Goal: Transaction & Acquisition: Purchase product/service

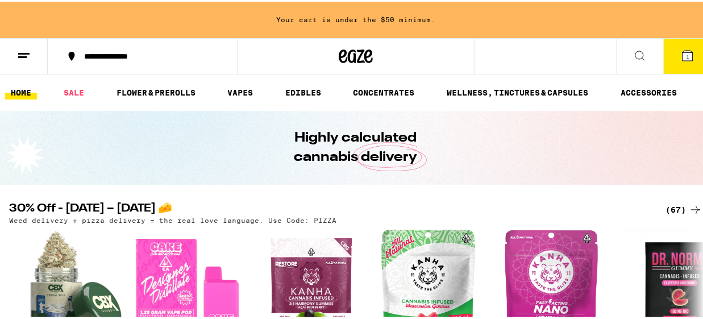
click at [682, 57] on icon at bounding box center [687, 54] width 10 height 10
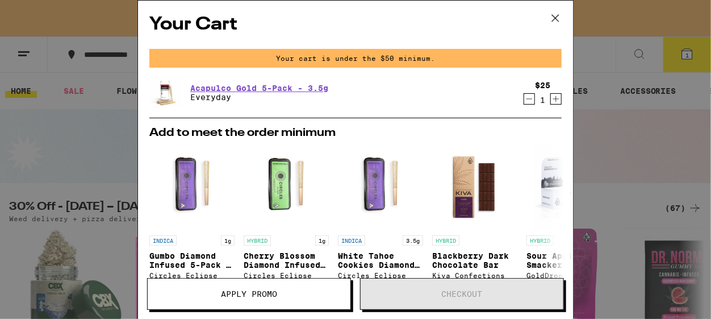
click at [524, 101] on icon "Decrement" at bounding box center [529, 99] width 10 height 14
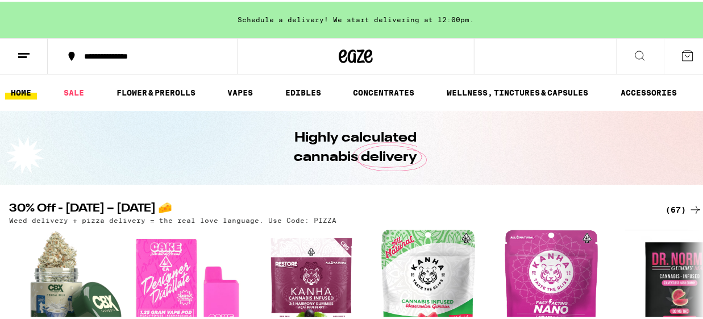
scroll to position [151, 0]
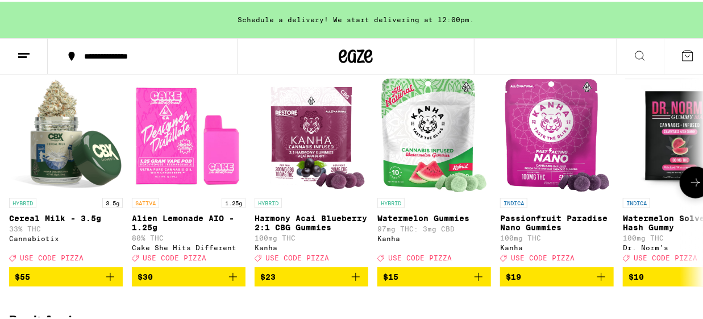
click at [692, 185] on icon at bounding box center [695, 181] width 14 height 14
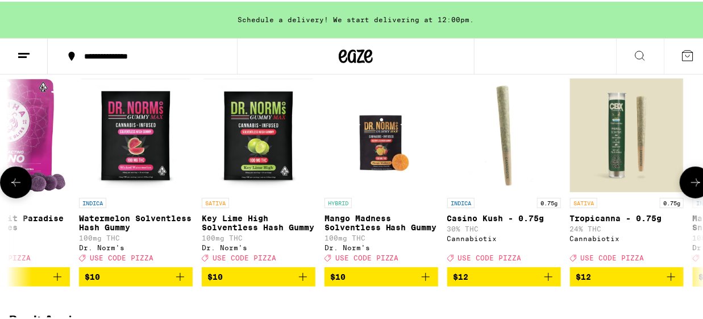
scroll to position [0, 560]
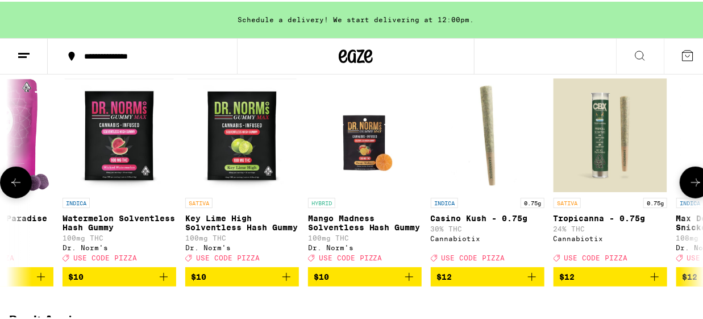
click at [692, 185] on icon at bounding box center [695, 181] width 14 height 14
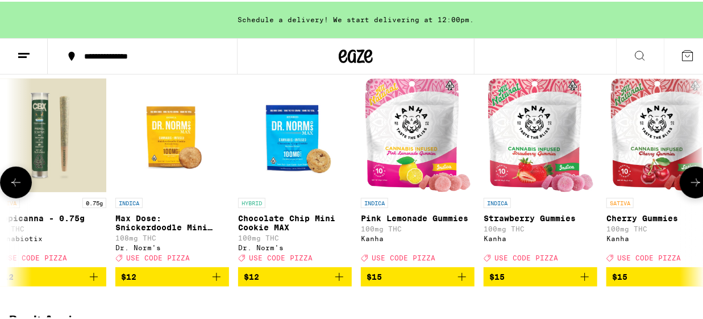
click at [692, 185] on icon at bounding box center [695, 181] width 14 height 14
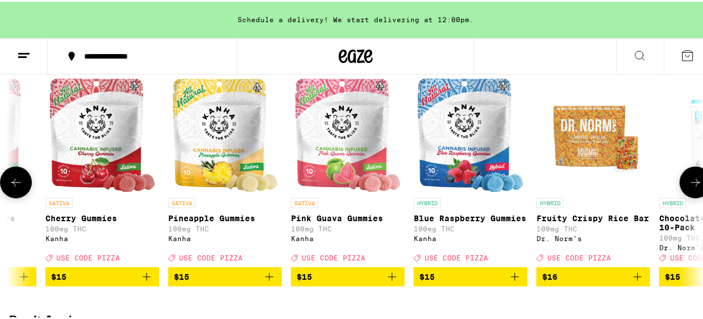
click at [692, 185] on icon at bounding box center [695, 181] width 14 height 14
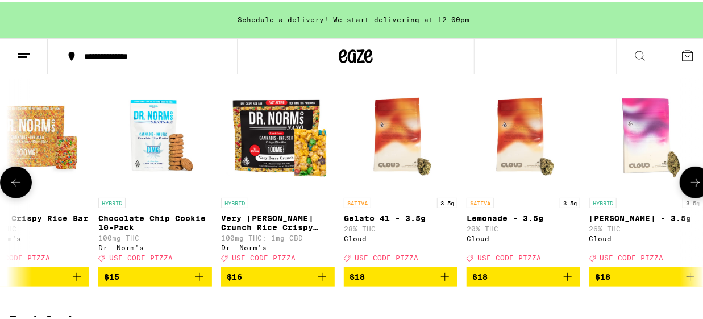
click at [692, 185] on icon at bounding box center [695, 181] width 14 height 14
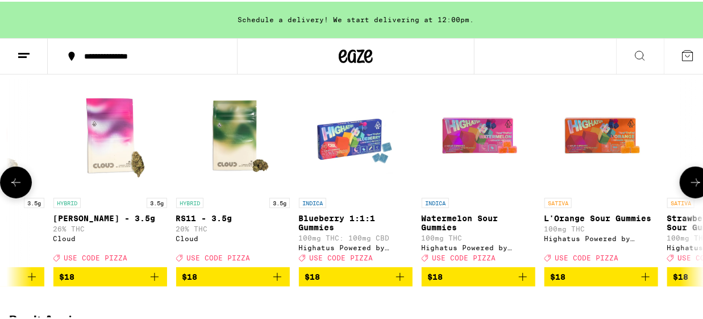
scroll to position [0, 2802]
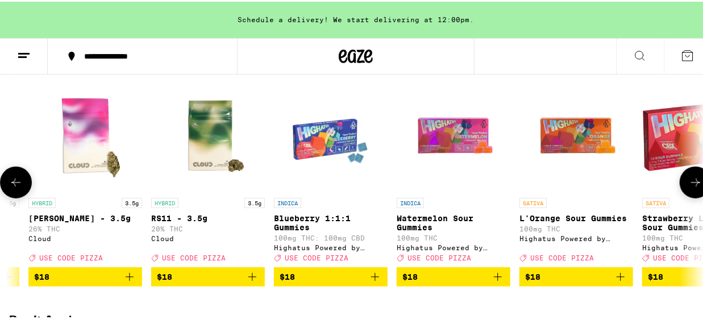
click at [692, 185] on icon at bounding box center [695, 181] width 14 height 14
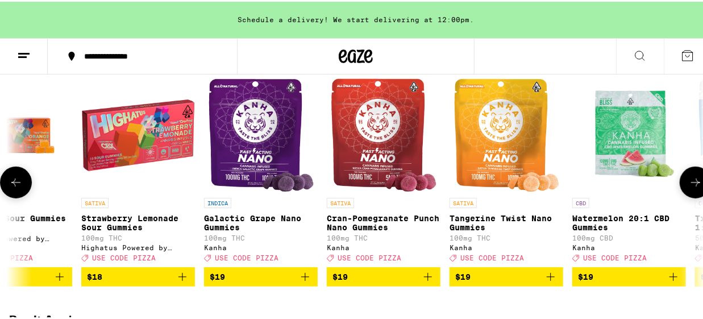
click at [692, 185] on icon at bounding box center [695, 181] width 14 height 14
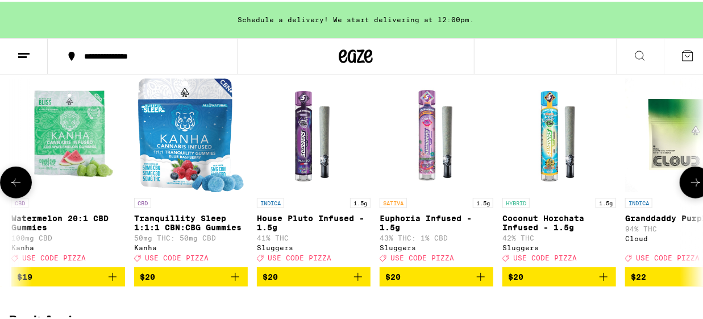
click at [692, 185] on icon at bounding box center [695, 181] width 14 height 14
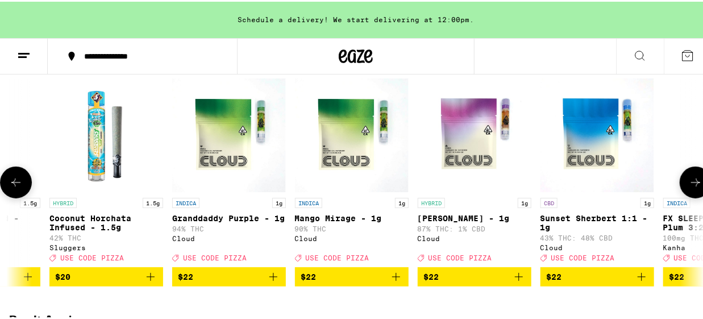
scroll to position [0, 4484]
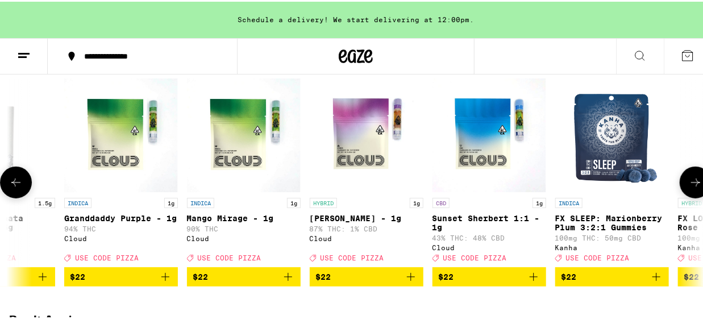
click at [692, 185] on icon at bounding box center [695, 181] width 14 height 14
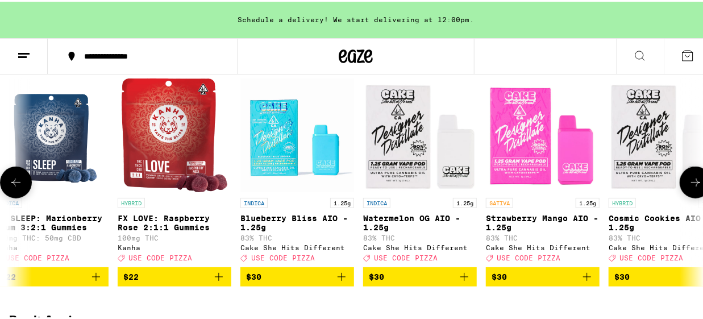
click at [692, 185] on icon at bounding box center [695, 181] width 14 height 14
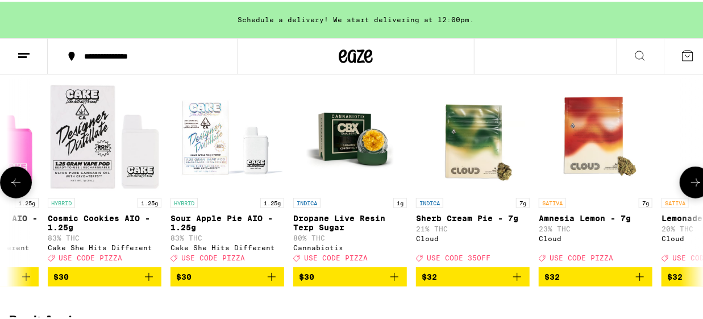
click at [692, 185] on icon at bounding box center [695, 181] width 14 height 14
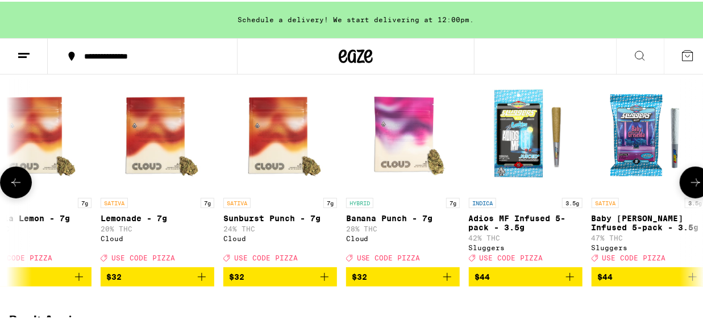
click at [692, 185] on icon at bounding box center [695, 181] width 14 height 14
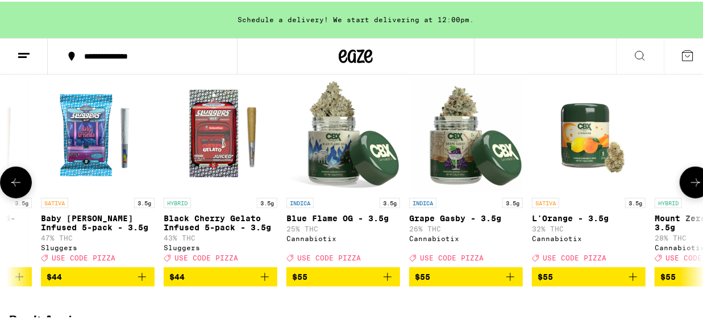
scroll to position [0, 6725]
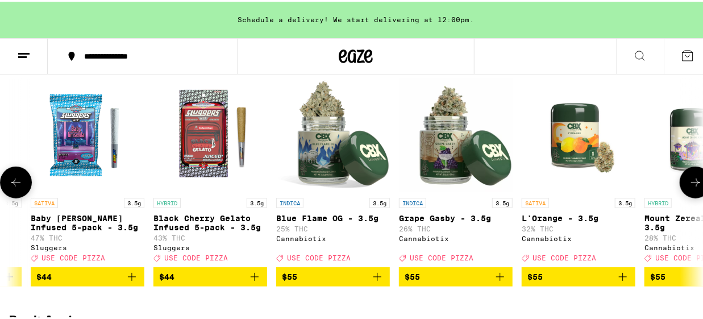
click at [692, 185] on icon at bounding box center [695, 181] width 14 height 14
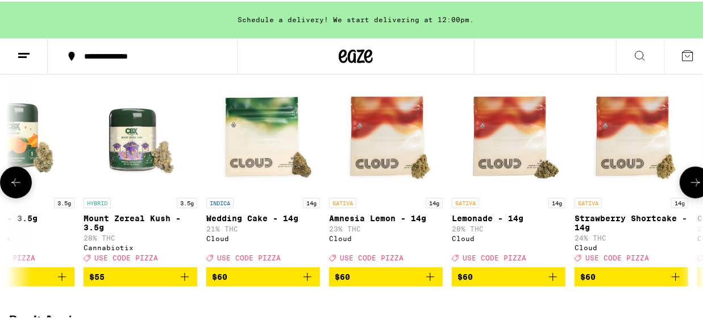
click at [692, 185] on icon at bounding box center [695, 181] width 14 height 14
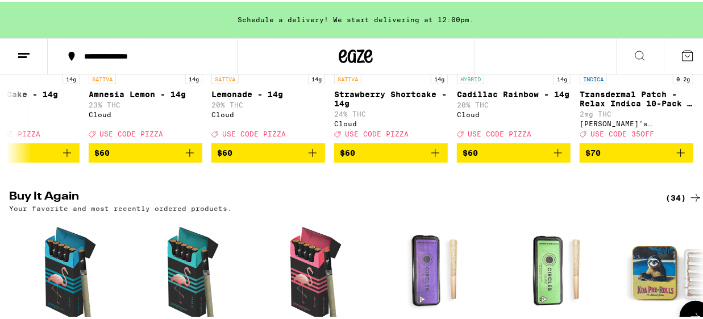
scroll to position [151, 0]
